Goal: Information Seeking & Learning: Find specific fact

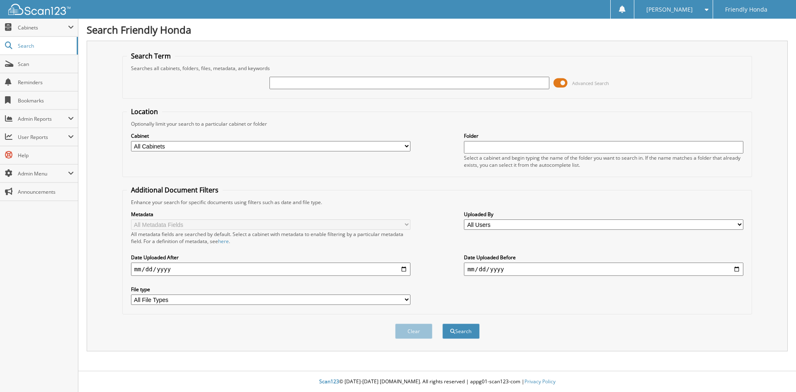
click at [341, 85] on input "text" at bounding box center [408, 83] width 279 height 12
type input "220612"
click at [442, 323] on button "Search" at bounding box center [460, 330] width 37 height 15
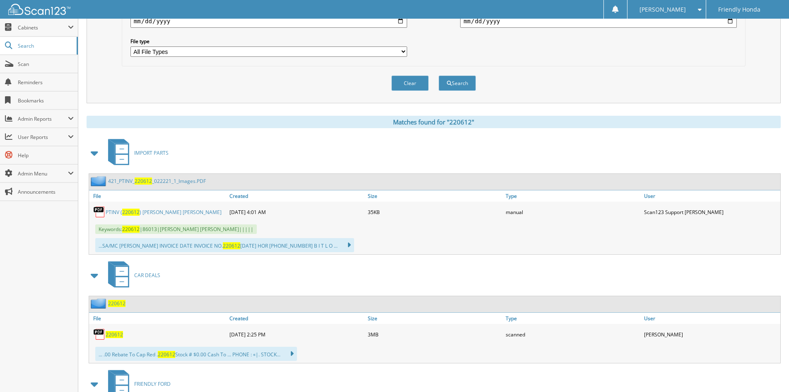
scroll to position [249, 0]
click at [113, 335] on span "220612" at bounding box center [114, 333] width 17 height 7
